Goal: Navigation & Orientation: Find specific page/section

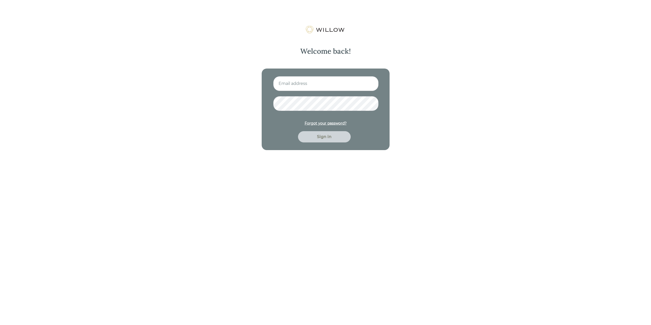
type input "[EMAIL_ADDRESS][DOMAIN_NAME]"
click at [325, 141] on div "Sign in" at bounding box center [324, 136] width 53 height 11
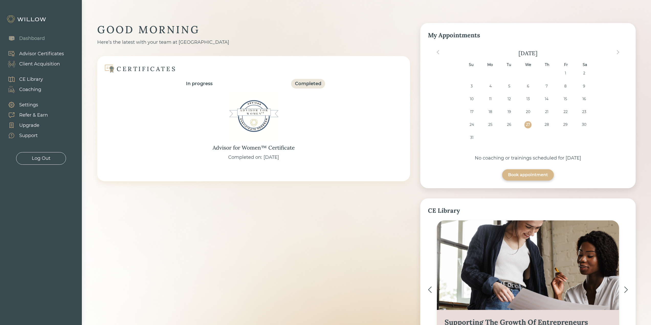
click at [40, 64] on div "Client Acquisition" at bounding box center [39, 64] width 41 height 7
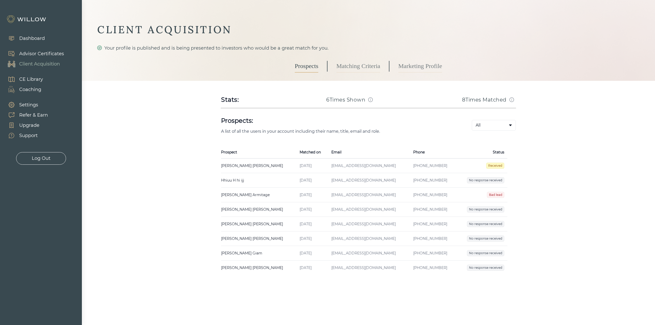
click at [37, 159] on div "Log Out" at bounding box center [41, 158] width 19 height 7
